Goal: Information Seeking & Learning: Learn about a topic

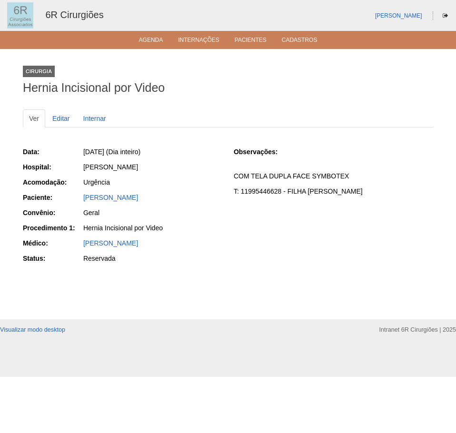
click at [157, 45] on ul "Agenda Internações Pacientes Cadastros" at bounding box center [228, 40] width 456 height 18
click at [147, 37] on link "Agenda" at bounding box center [151, 41] width 24 height 8
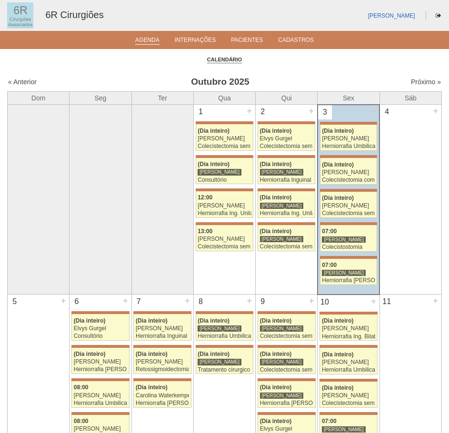
scroll to position [48, 0]
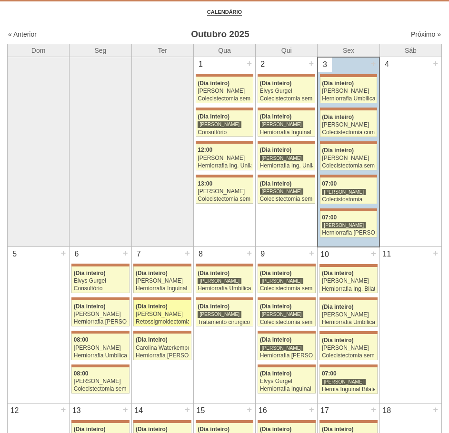
click at [155, 309] on span "(Dia inteiro)" at bounding box center [152, 306] width 32 height 7
